Goal: Information Seeking & Learning: Learn about a topic

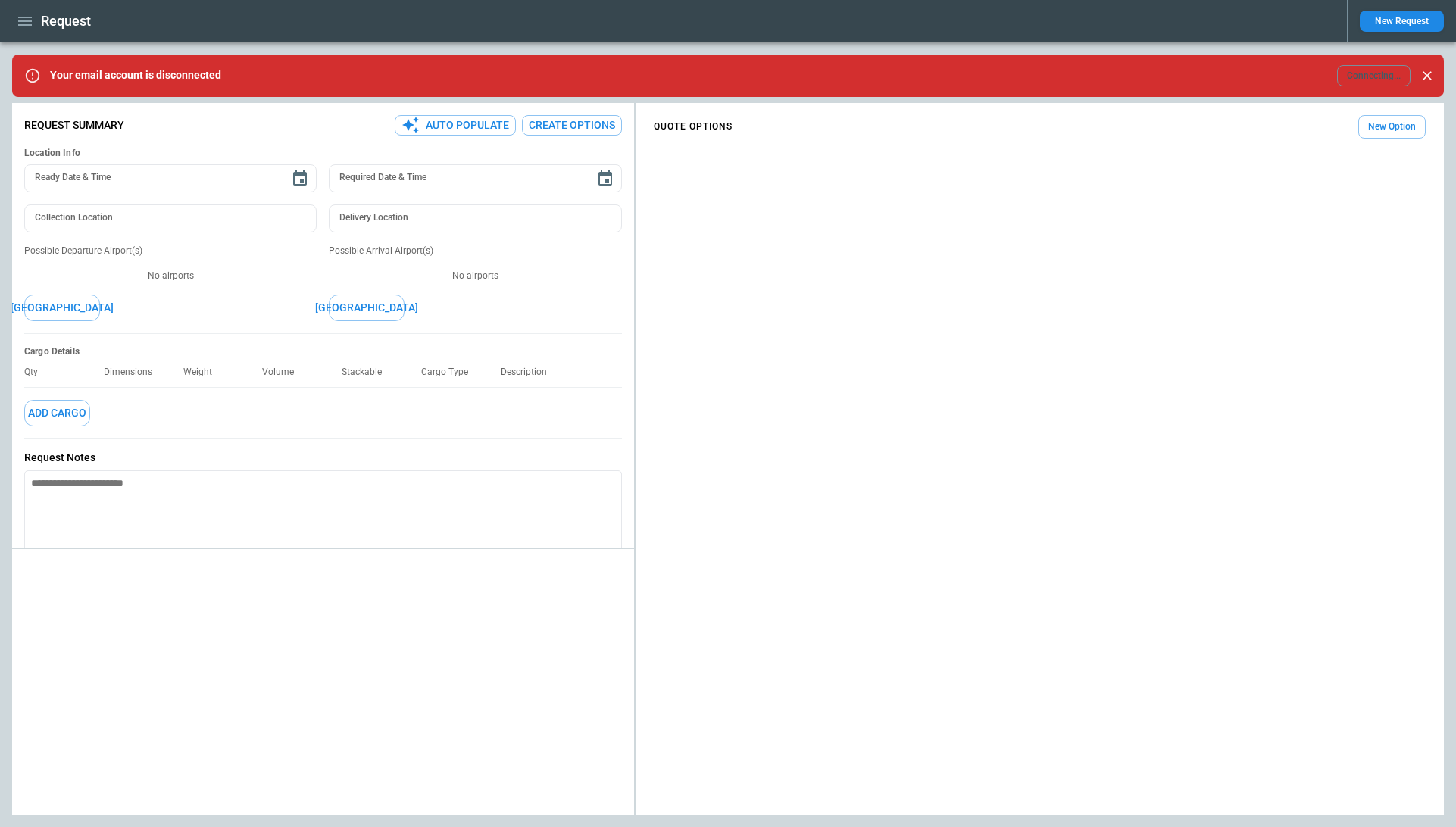
type textarea "*"
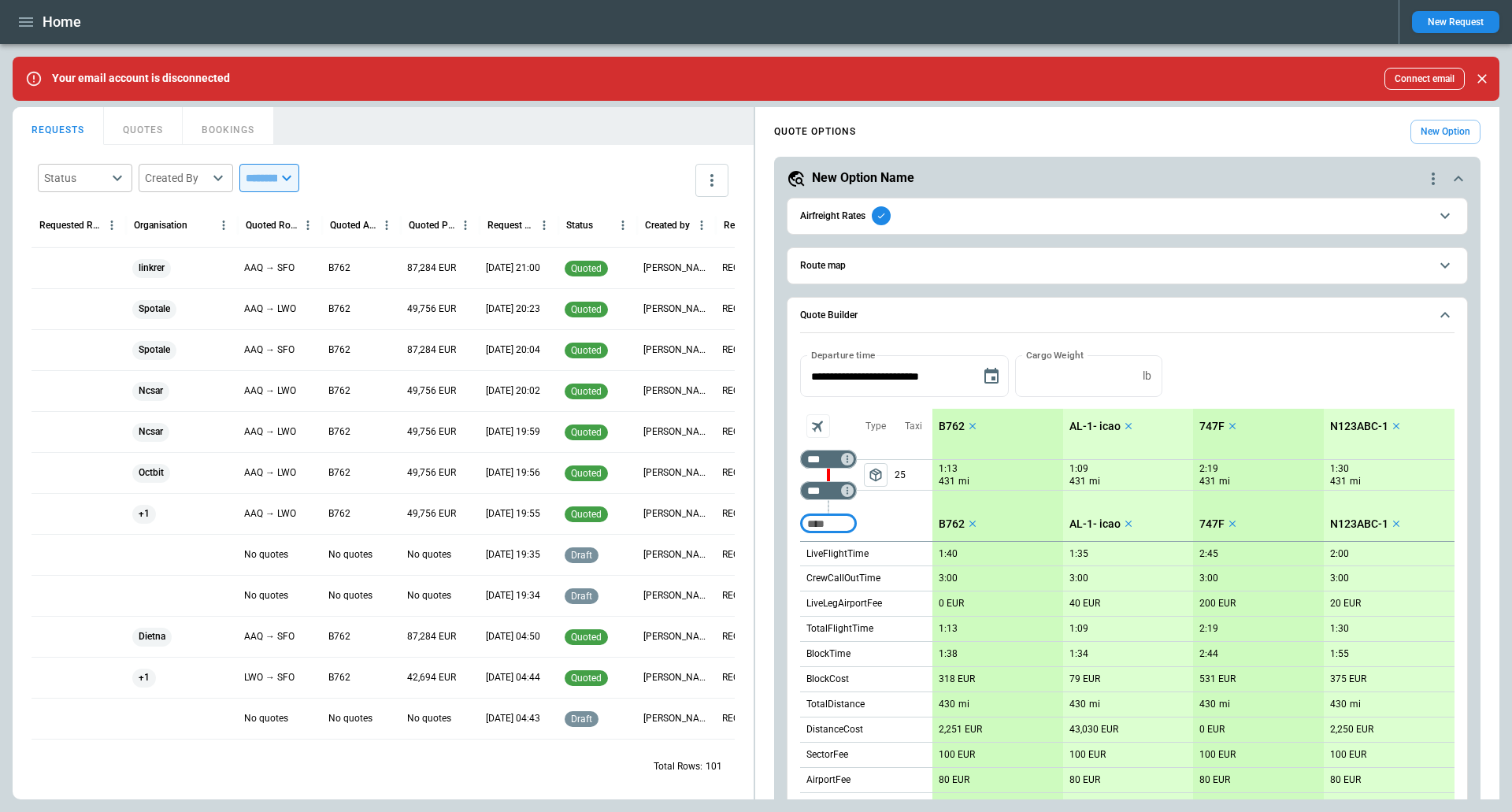
click at [883, 497] on div "package_2" at bounding box center [876, 474] width 38 height 63
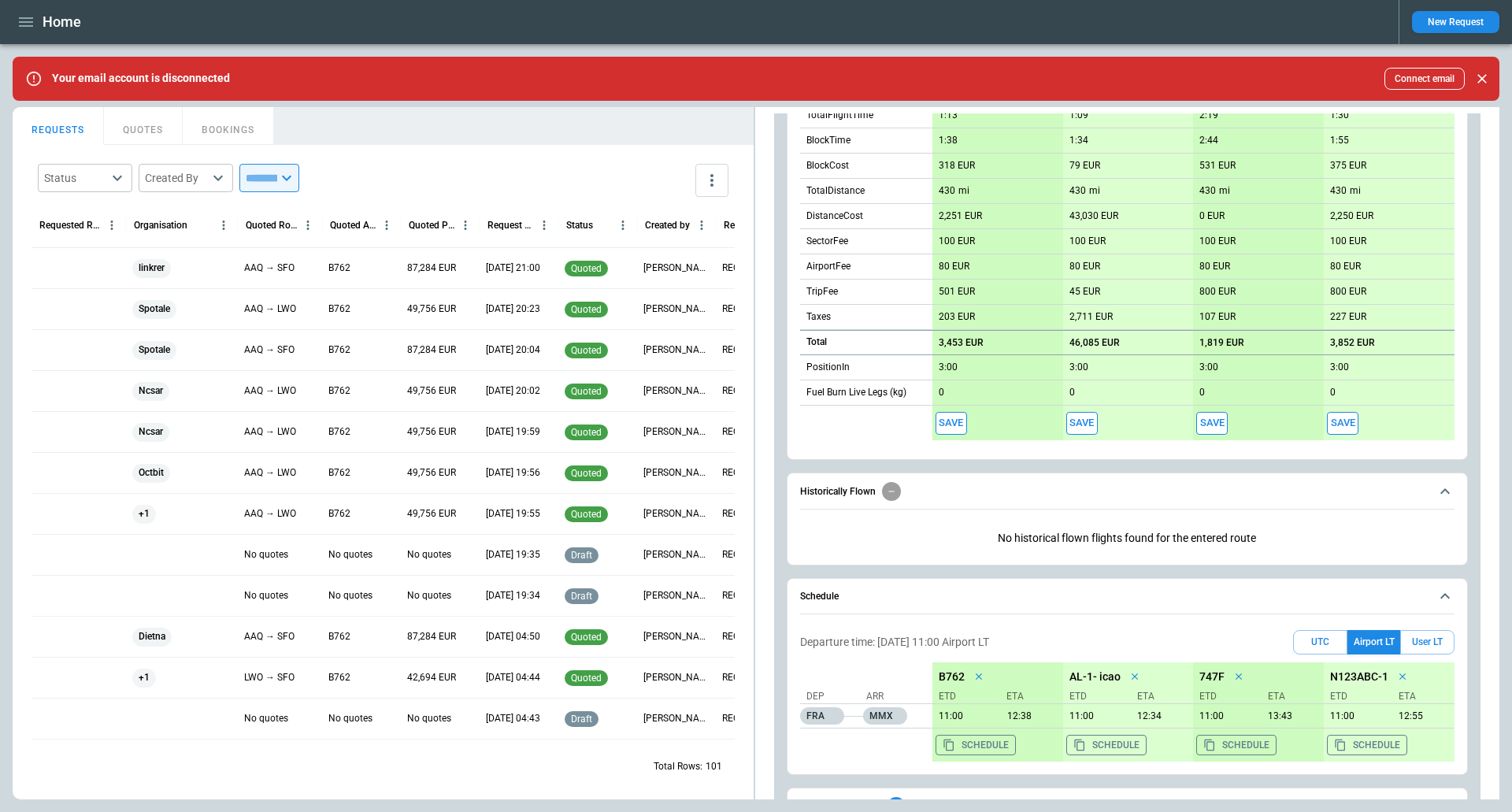
scroll to position [619, 0]
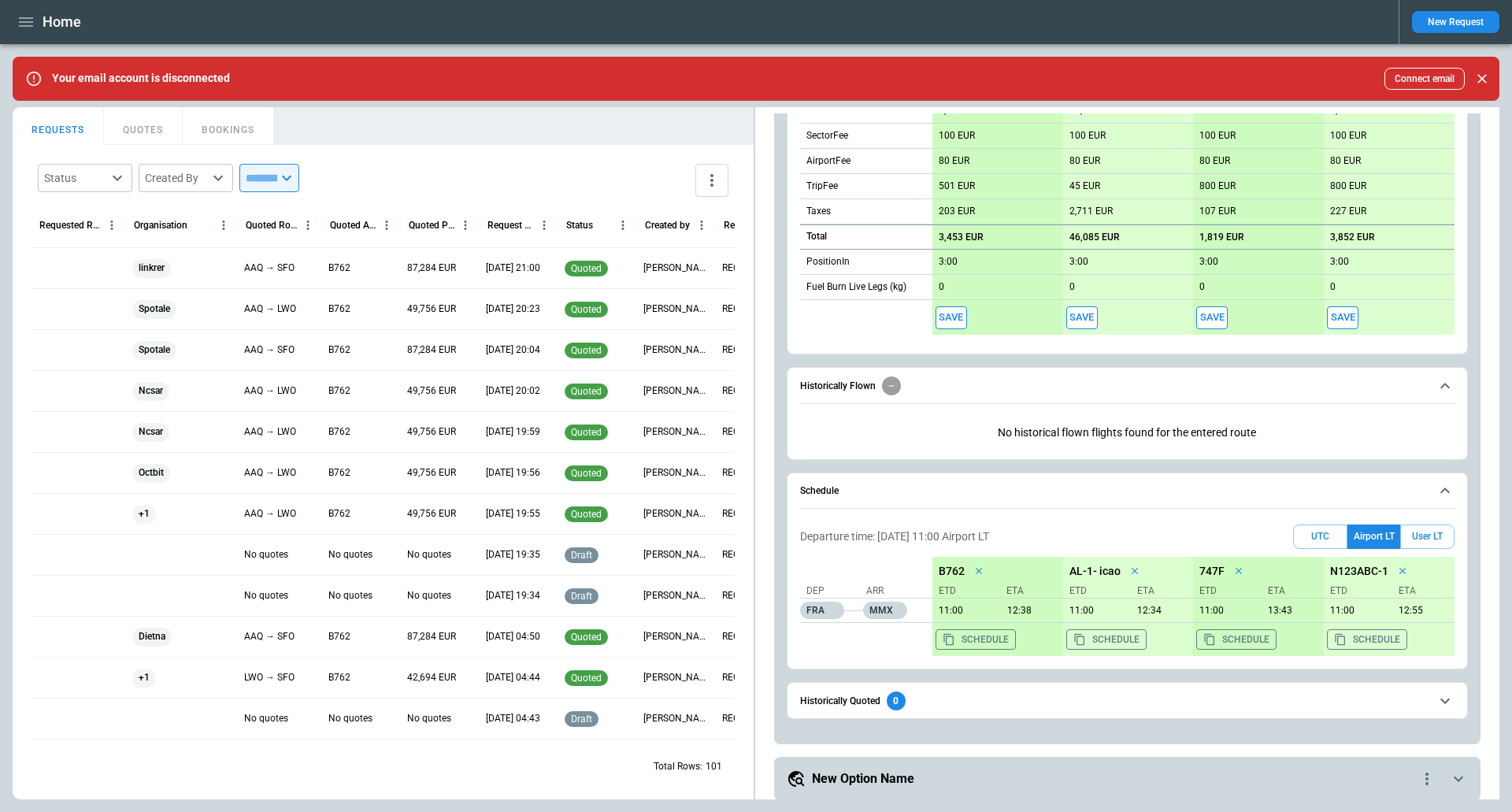
click at [913, 495] on button "Schedule" at bounding box center [1127, 492] width 655 height 36
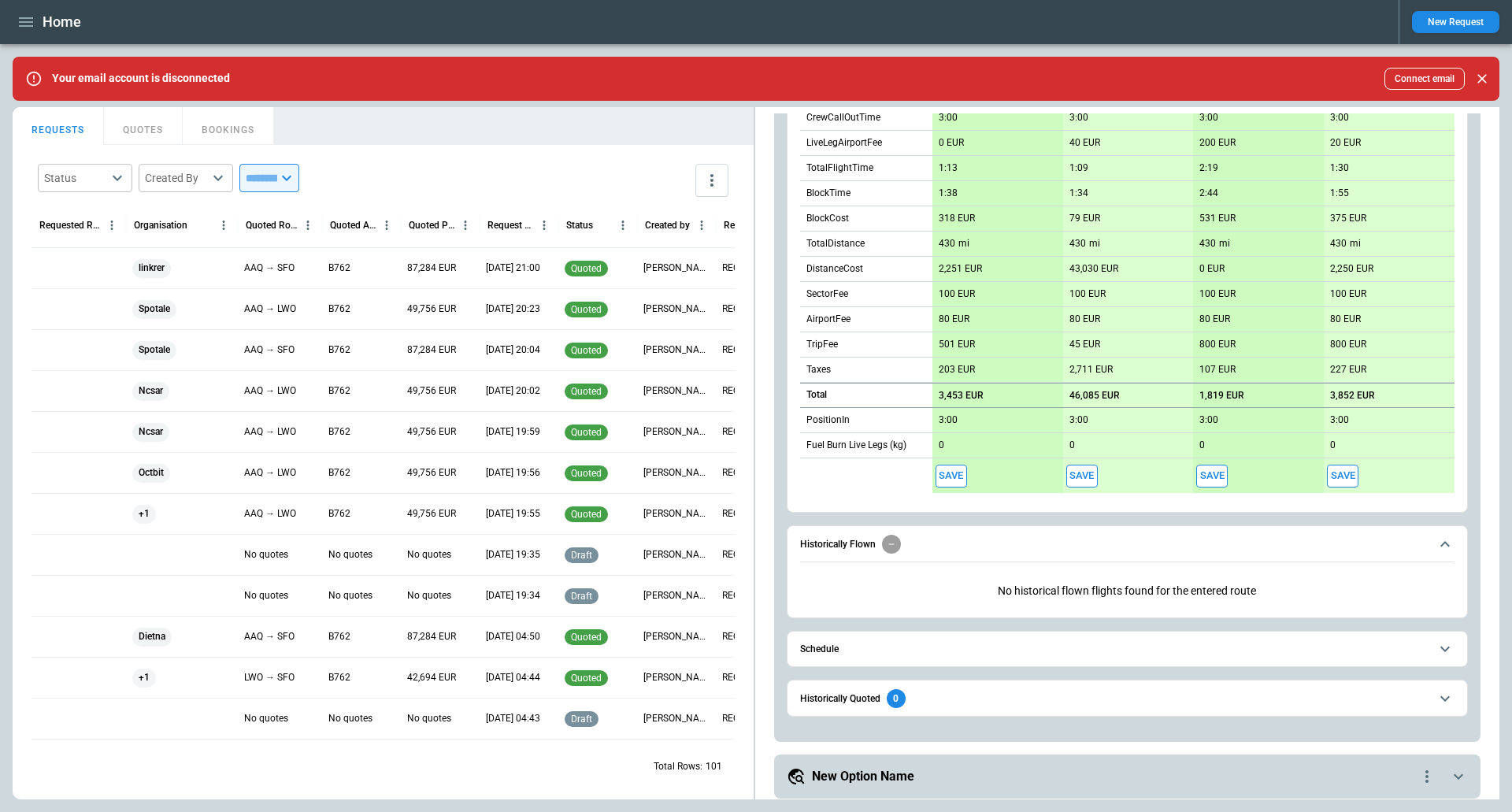
click at [930, 543] on span "Historically Flown" at bounding box center [1114, 544] width 629 height 19
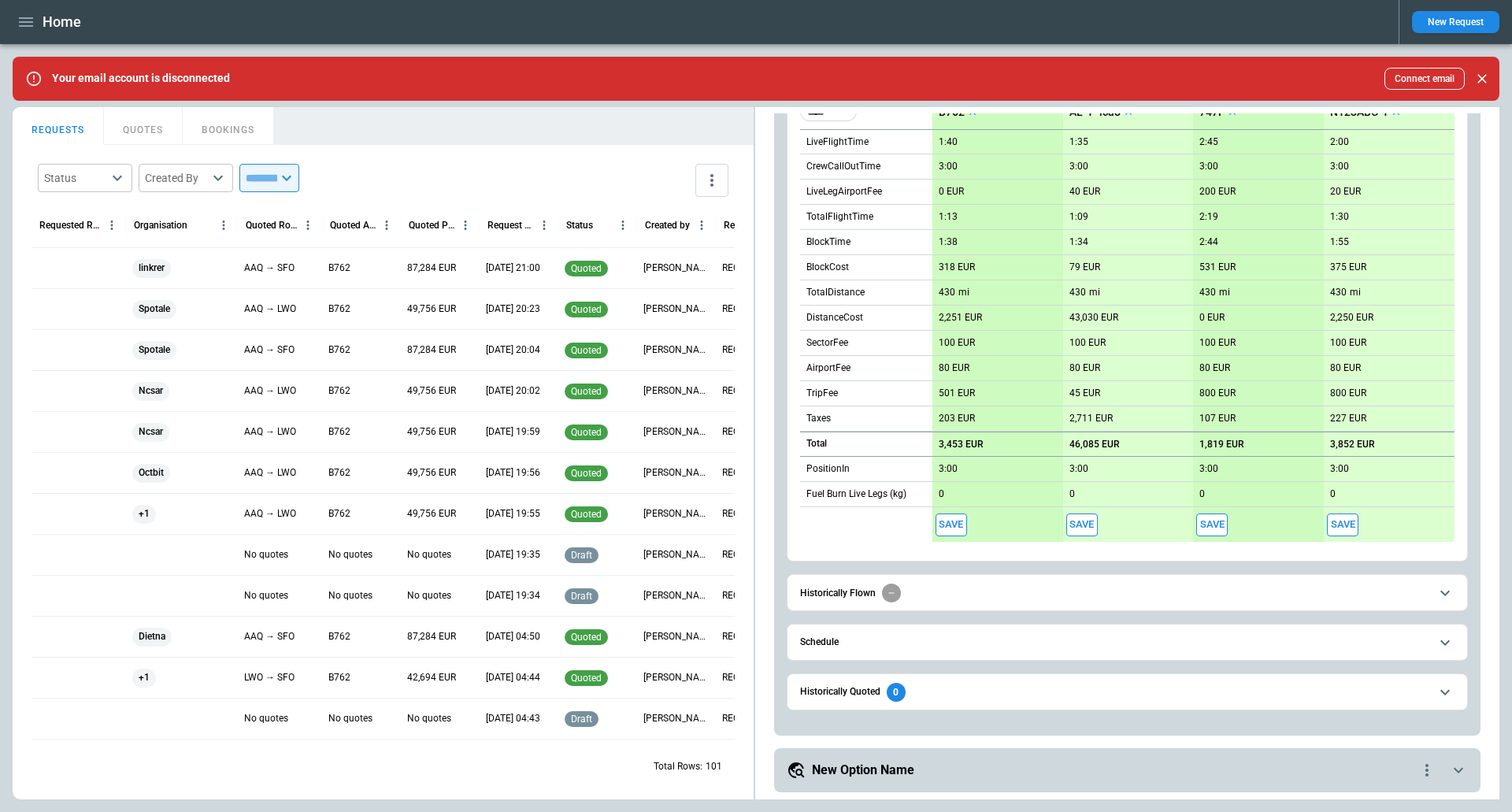
scroll to position [406, 0]
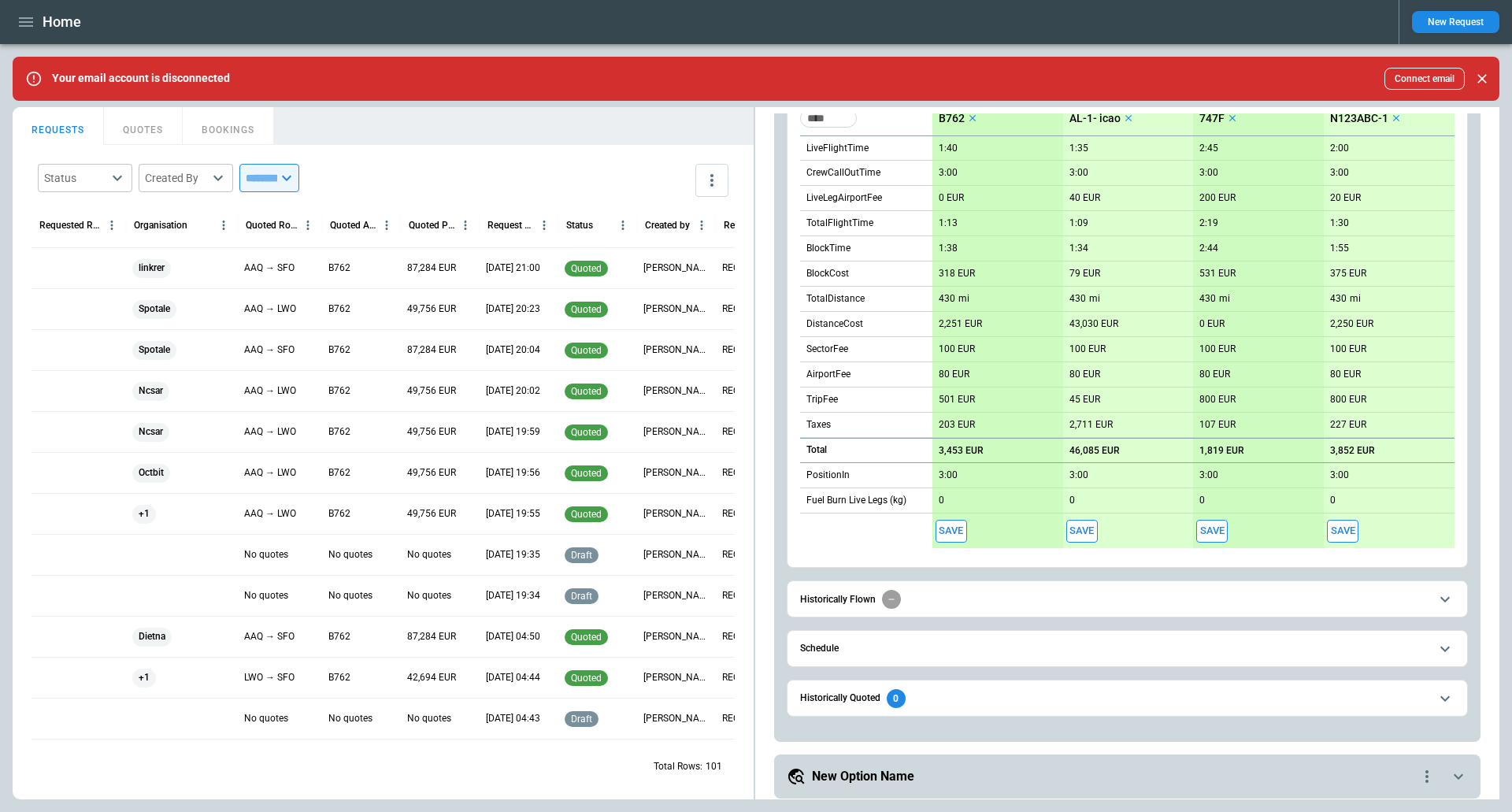
click at [778, 538] on div "**********" at bounding box center [1127, 247] width 706 height 992
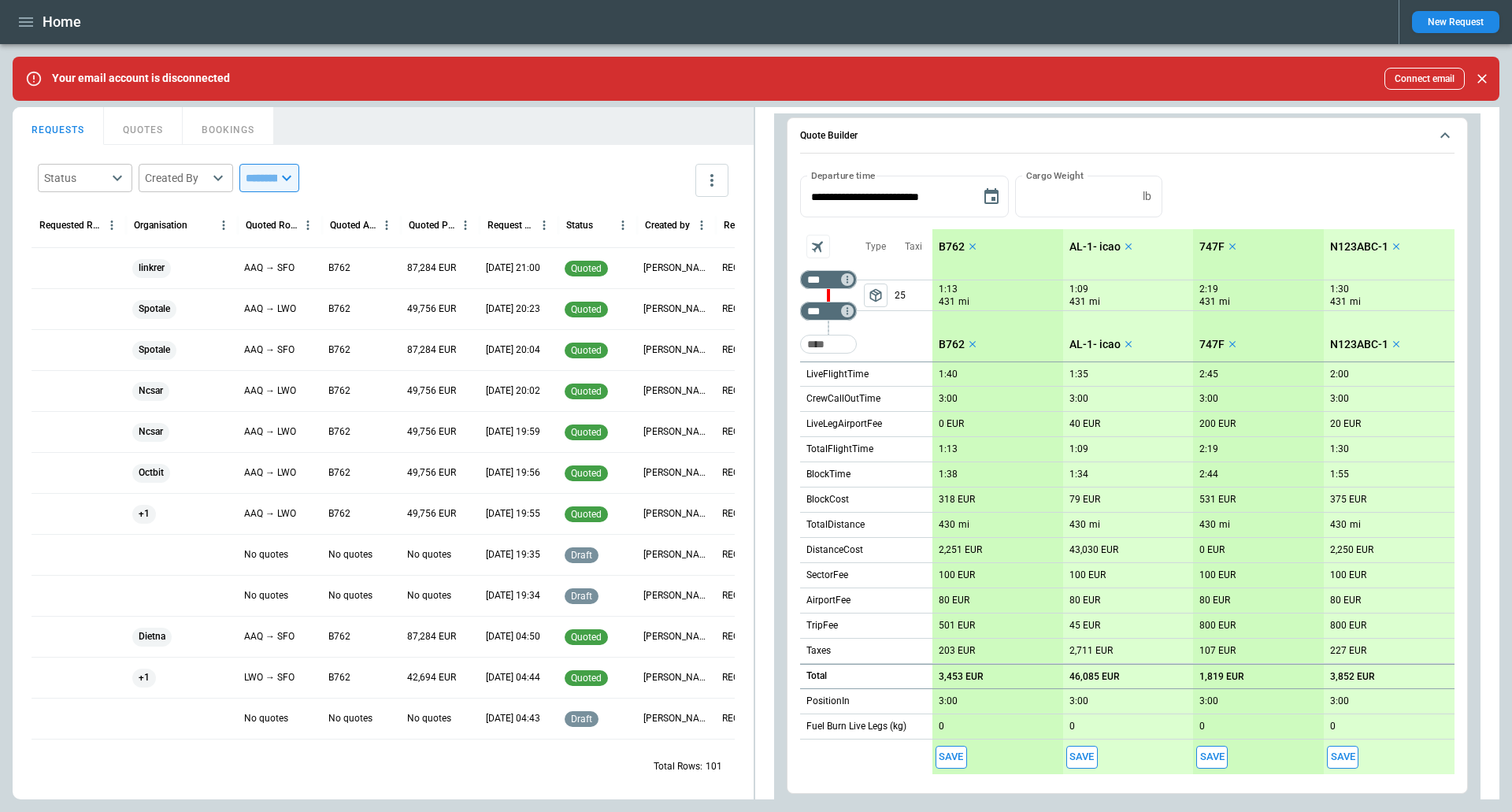
scroll to position [174, 0]
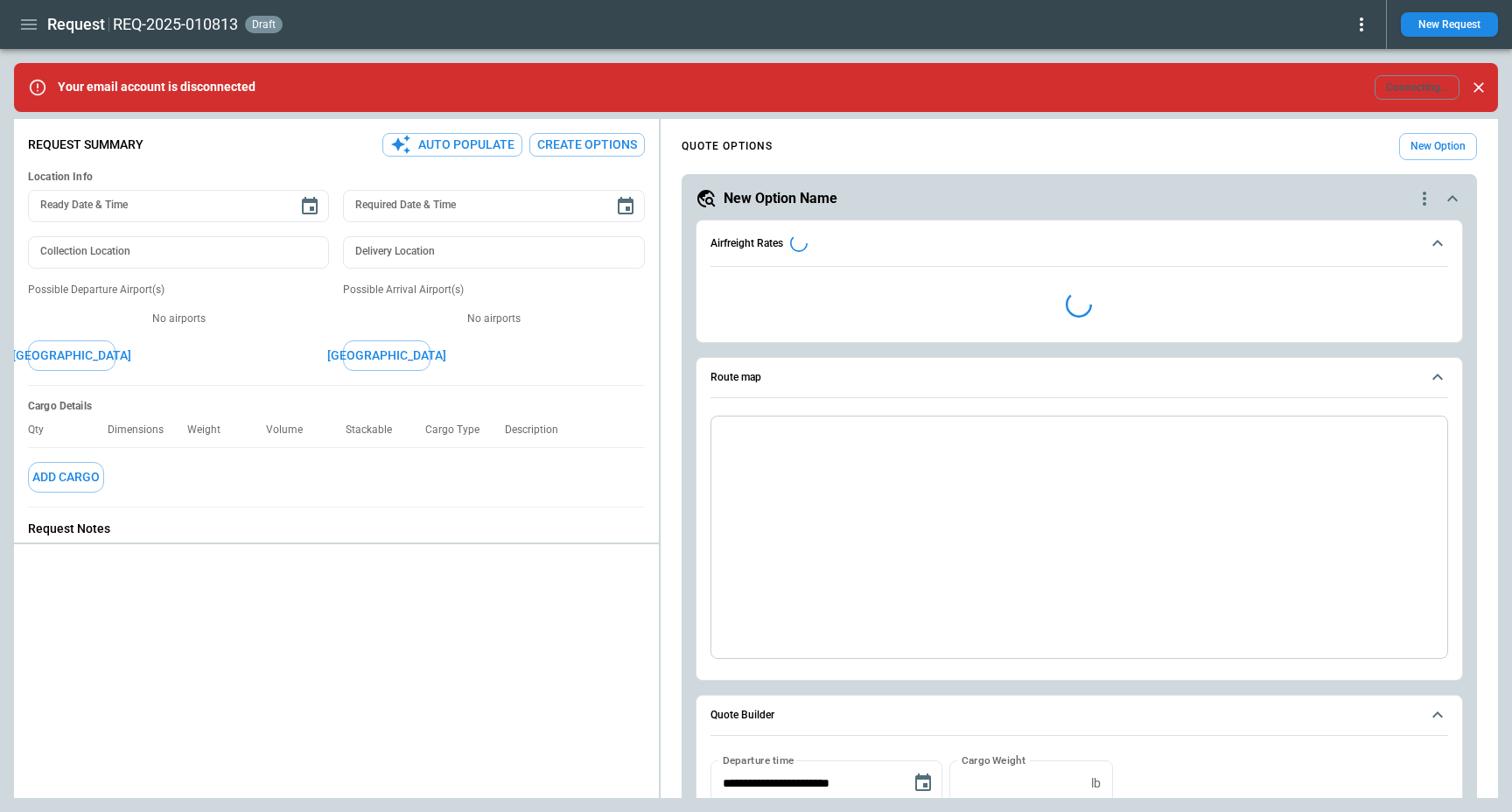
type textarea "*"
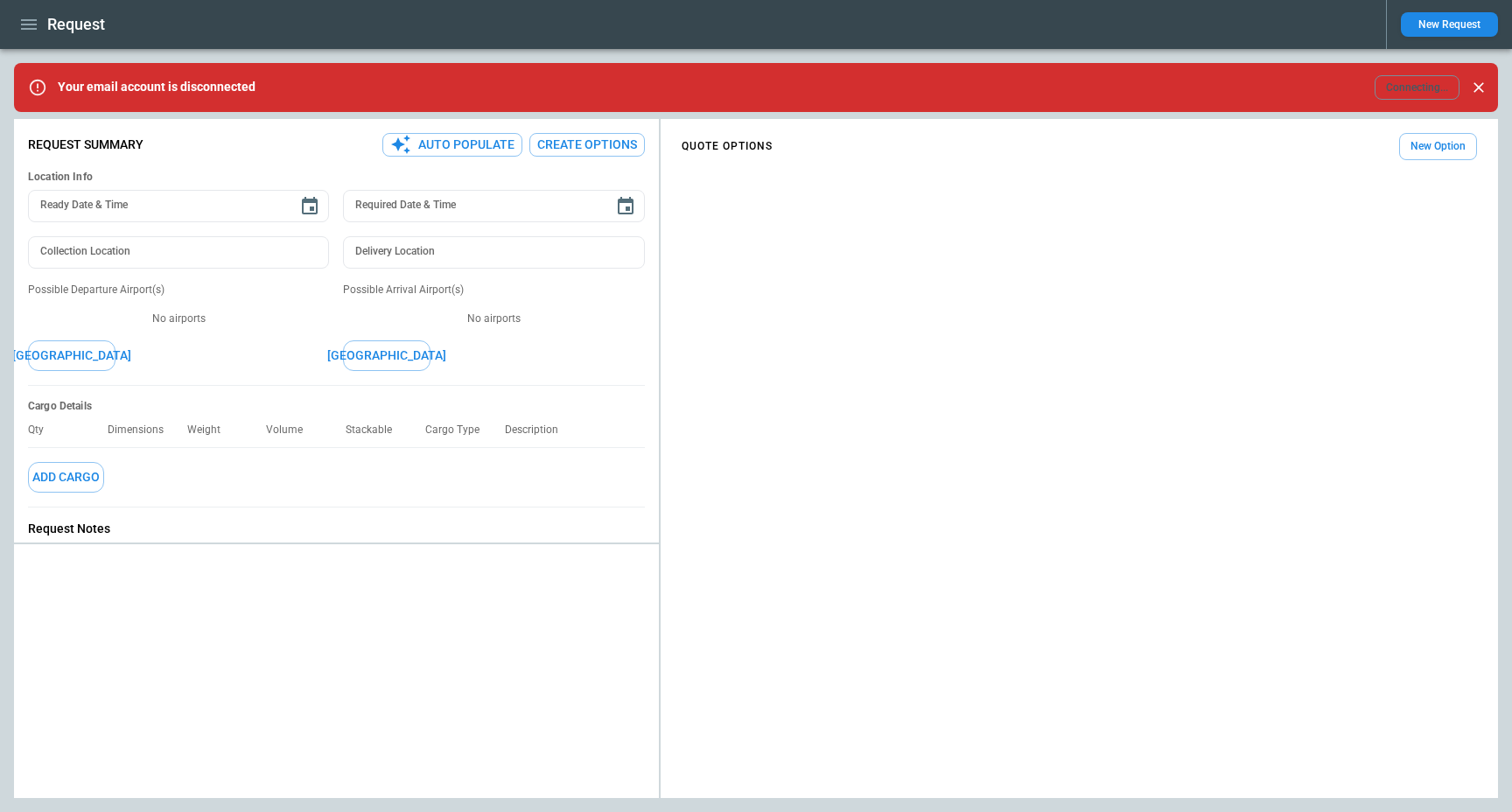
type textarea "*"
